Goal: Check status: Check status

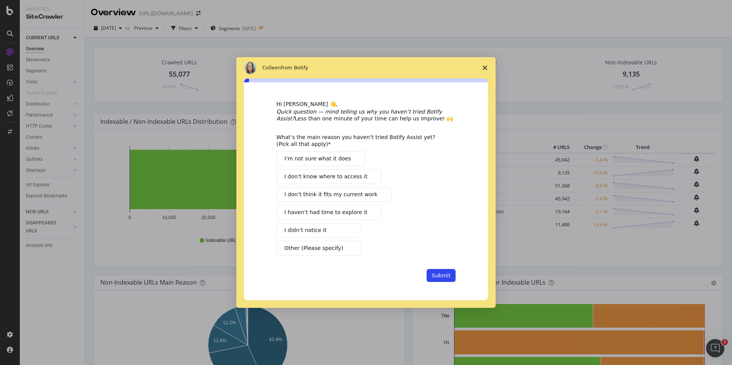
click at [485, 66] on polygon "Close survey" at bounding box center [484, 68] width 5 height 5
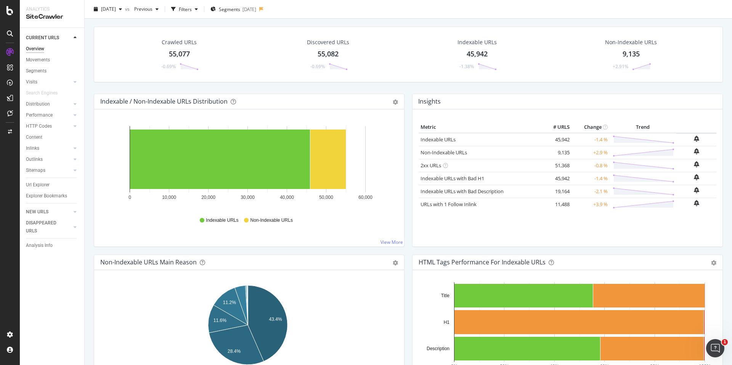
scroll to position [20, 0]
